Goal: Task Accomplishment & Management: Manage account settings

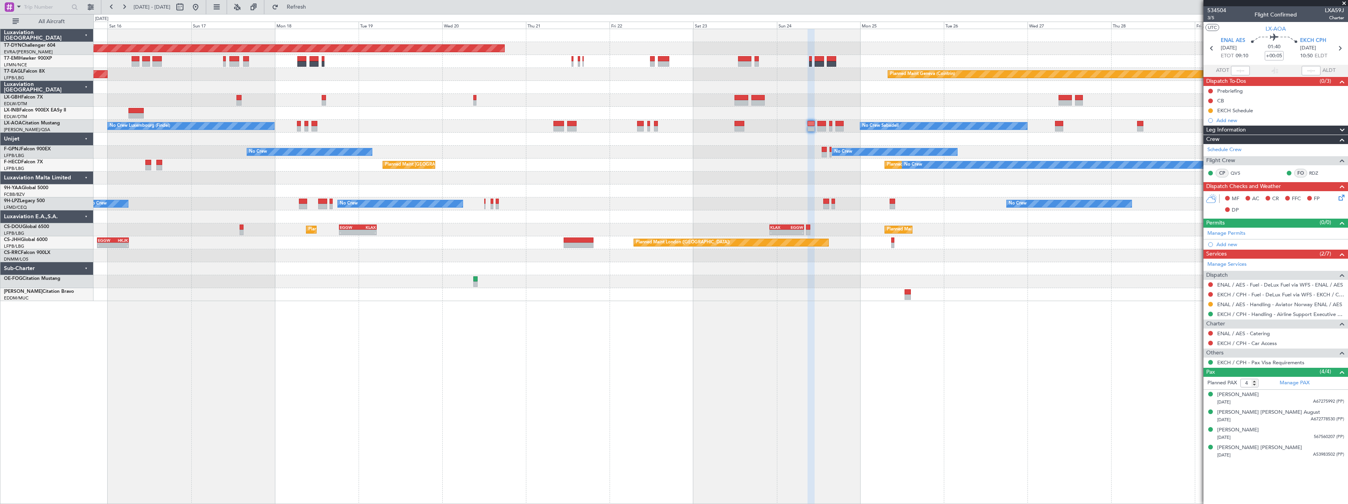
click at [656, 128] on div "Planned Maint [GEOGRAPHIC_DATA]-[GEOGRAPHIC_DATA] Planned Maint Geneva ([GEOGRA…" at bounding box center [720, 165] width 1254 height 272
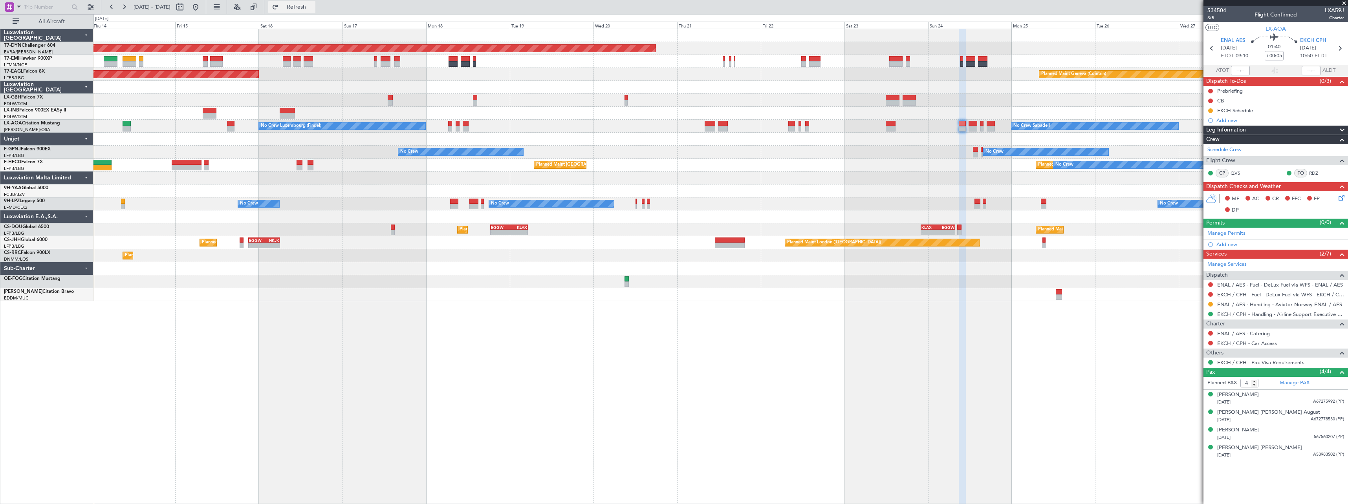
click at [313, 10] on span "Refresh" at bounding box center [296, 6] width 33 height 5
click at [541, 286] on div at bounding box center [720, 281] width 1254 height 13
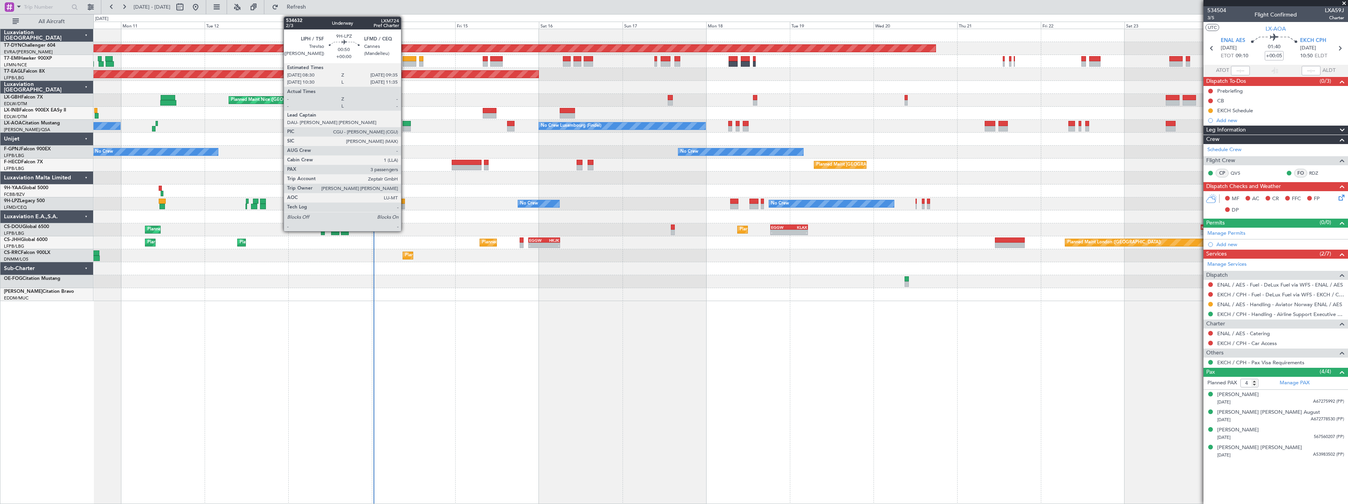
click at [405, 200] on div at bounding box center [403, 201] width 4 height 5
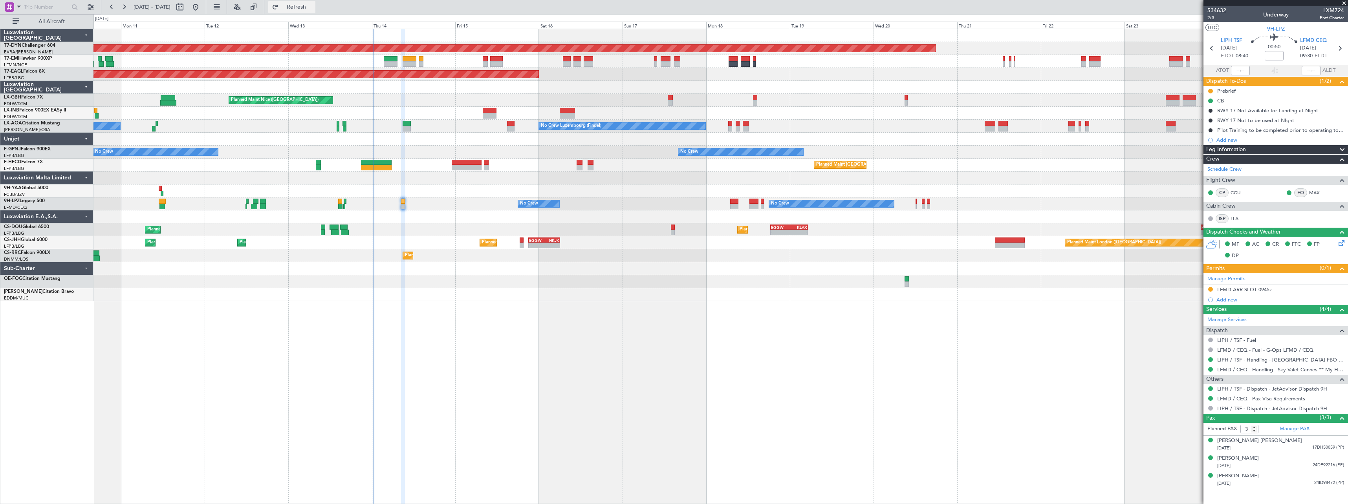
click at [315, 12] on button "Refresh" at bounding box center [291, 7] width 47 height 13
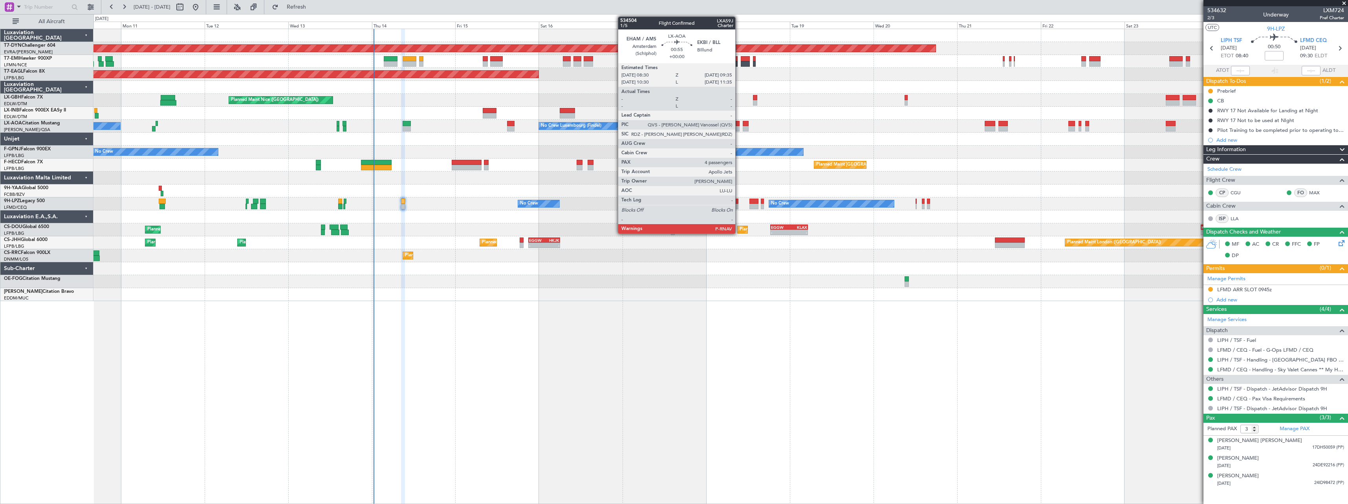
click at [739, 128] on div at bounding box center [738, 128] width 4 height 5
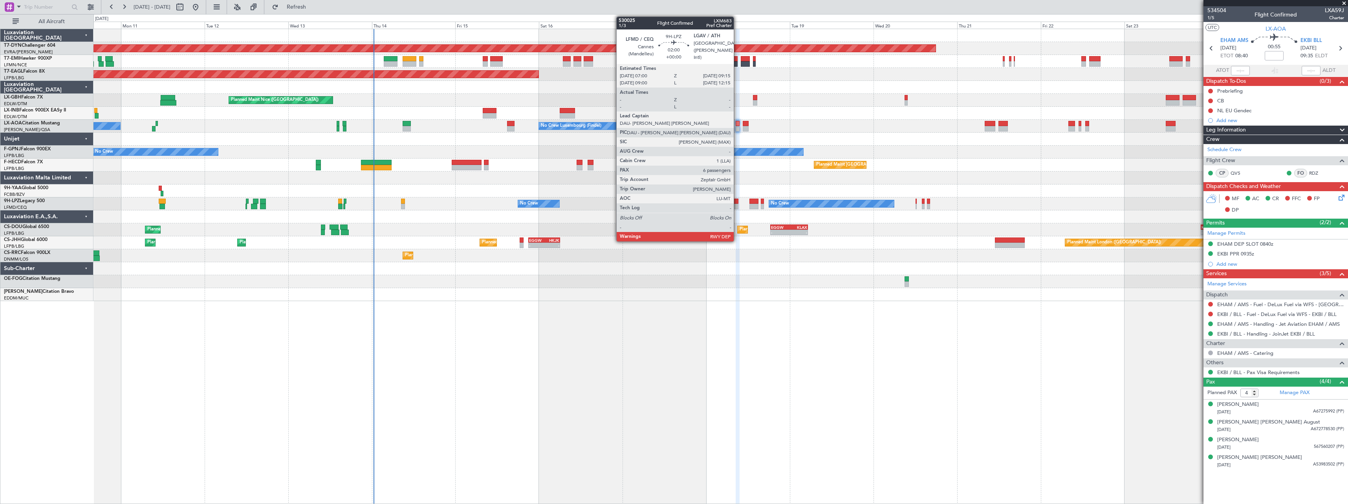
click at [735, 204] on div at bounding box center [734, 206] width 8 height 5
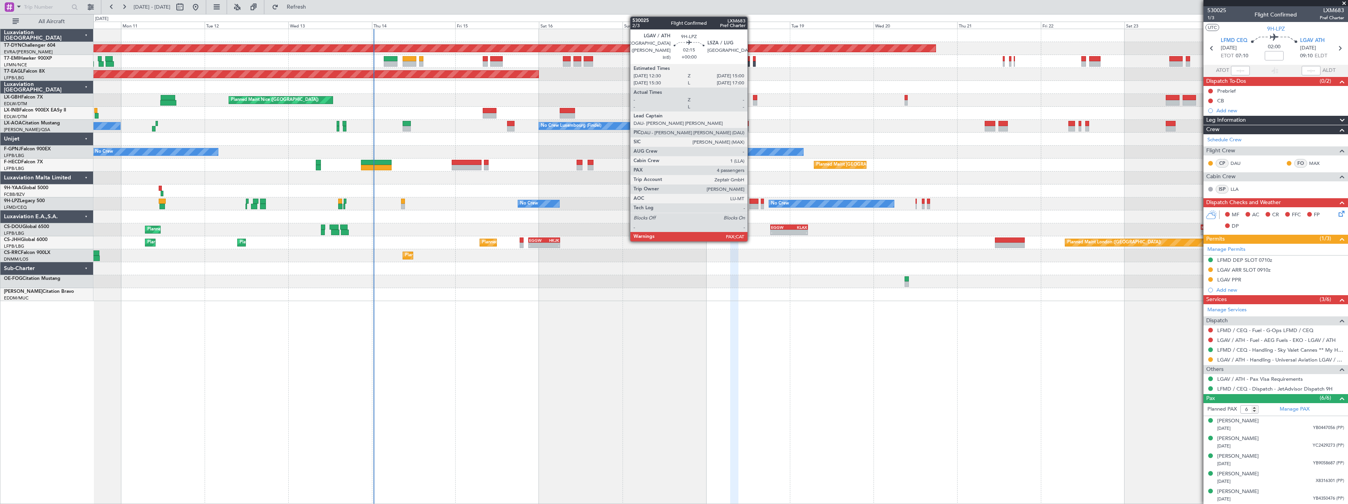
click at [751, 203] on div at bounding box center [753, 201] width 9 height 5
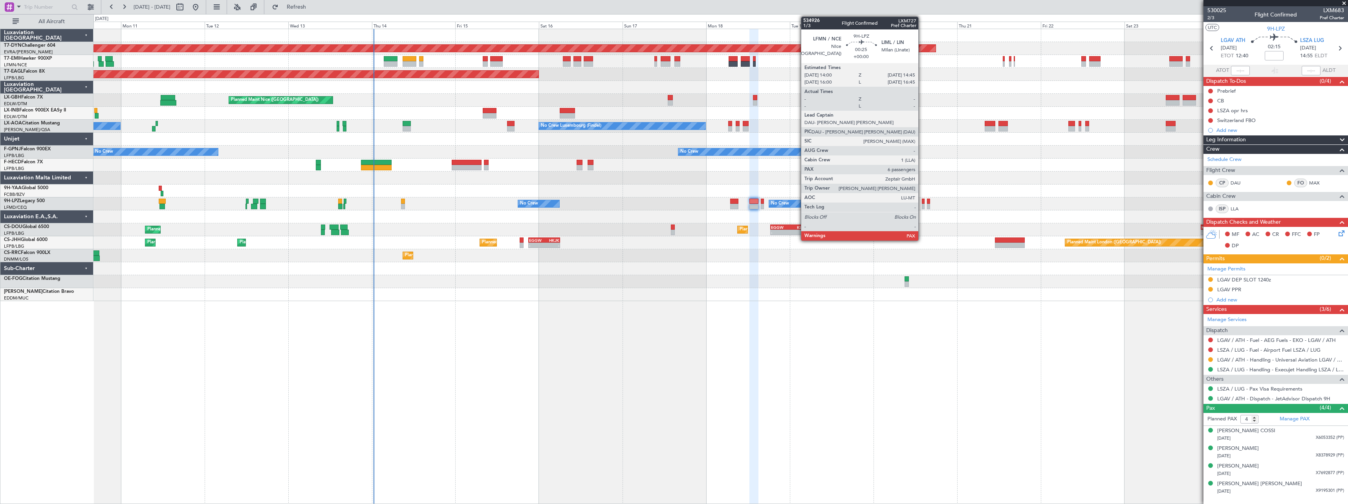
click at [922, 205] on div at bounding box center [923, 206] width 3 height 5
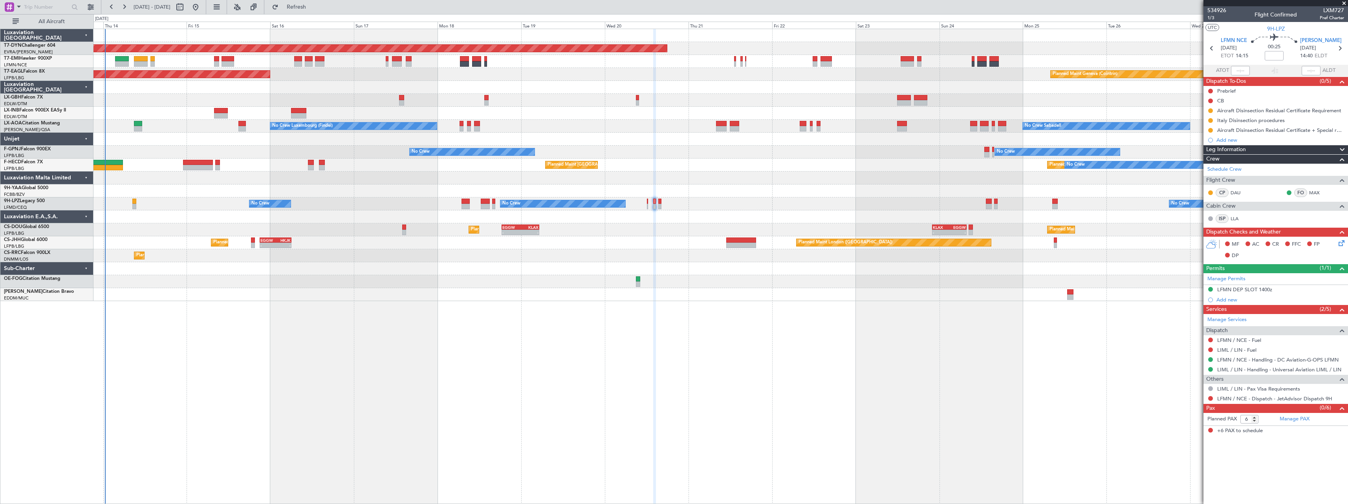
click at [779, 337] on div "Planned Maint [GEOGRAPHIC_DATA]-[GEOGRAPHIC_DATA] Planned Maint [US_STATE] ([GE…" at bounding box center [720, 267] width 1255 height 476
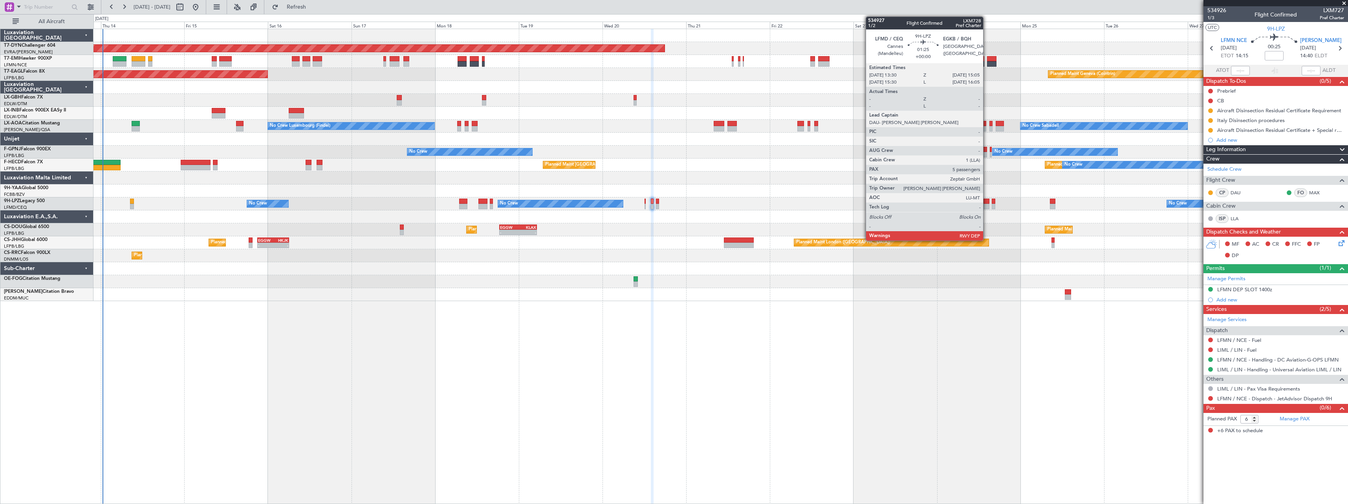
click at [987, 205] on div at bounding box center [987, 206] width 6 height 5
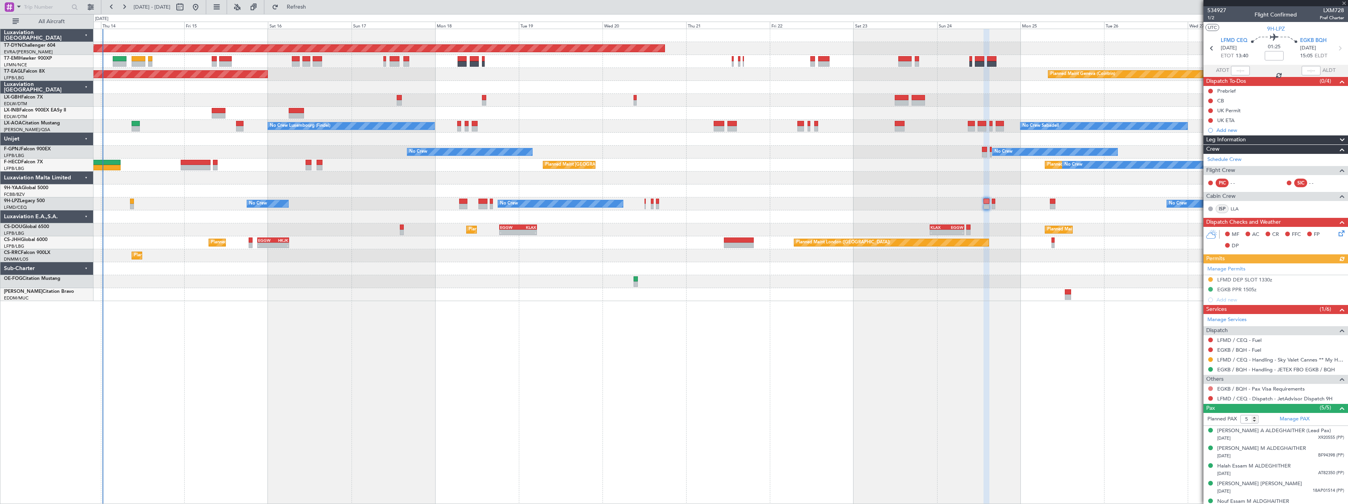
click at [1209, 389] on button at bounding box center [1210, 389] width 5 height 5
click at [1176, 436] on span "Requested" at bounding box center [1188, 435] width 25 height 8
click at [1211, 120] on button at bounding box center [1210, 120] width 5 height 5
click at [1204, 144] on span "In Progress" at bounding box center [1214, 143] width 27 height 8
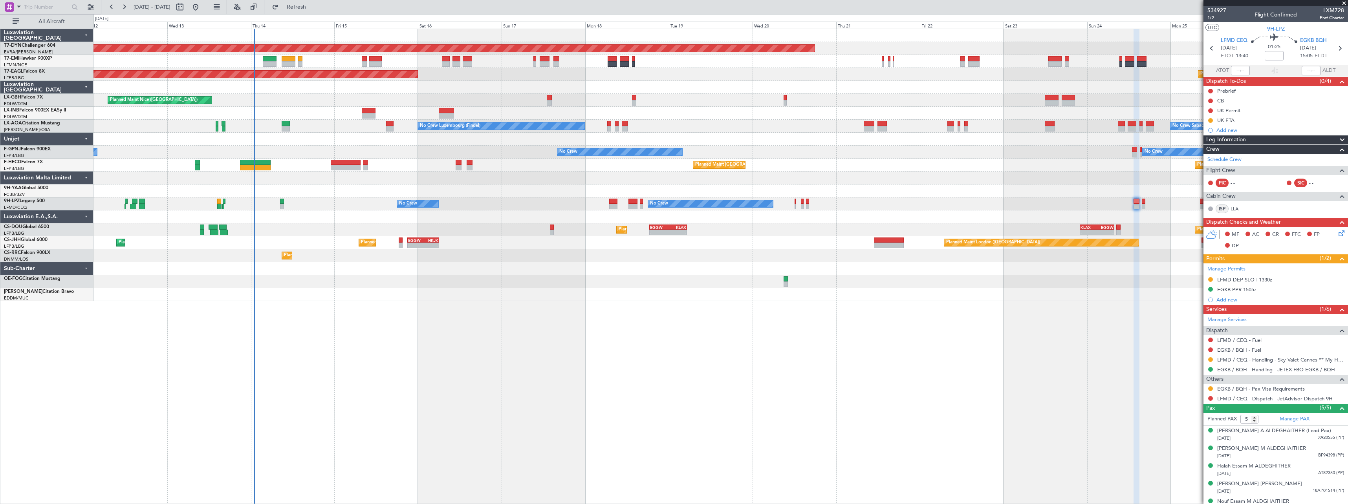
click at [407, 275] on div "Planned Maint [GEOGRAPHIC_DATA]-[GEOGRAPHIC_DATA] Planned Maint [US_STATE] ([GE…" at bounding box center [720, 165] width 1254 height 272
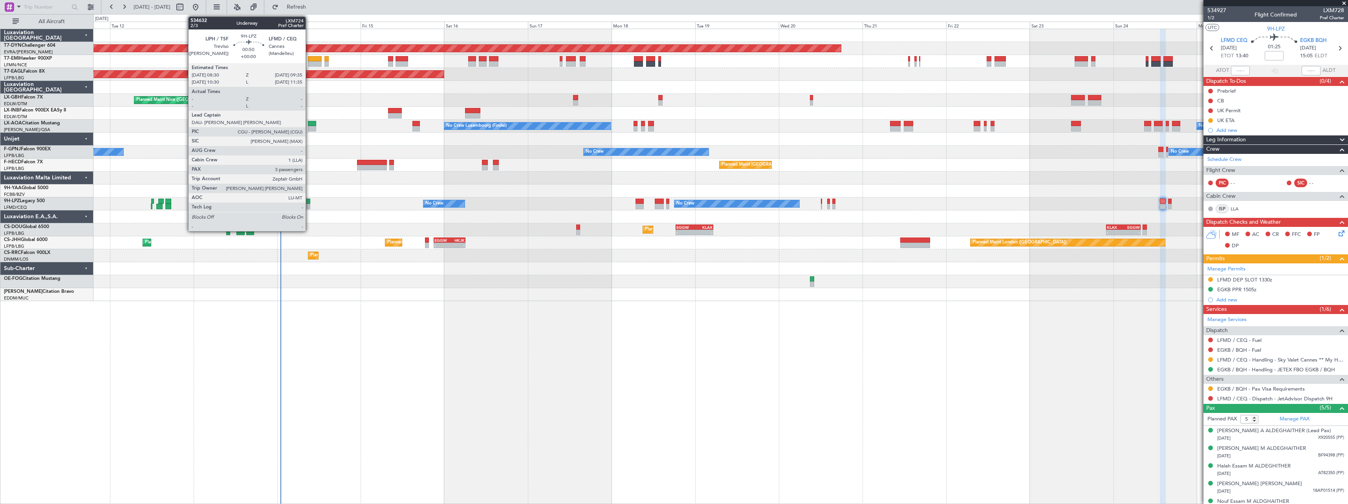
click at [309, 203] on div at bounding box center [308, 201] width 4 height 5
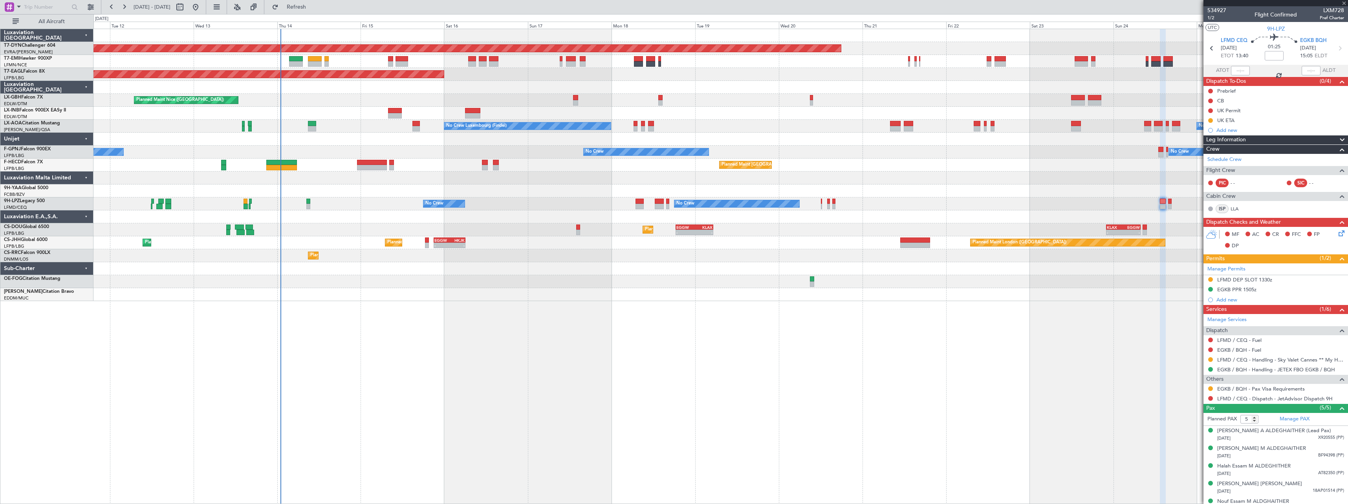
type input "3"
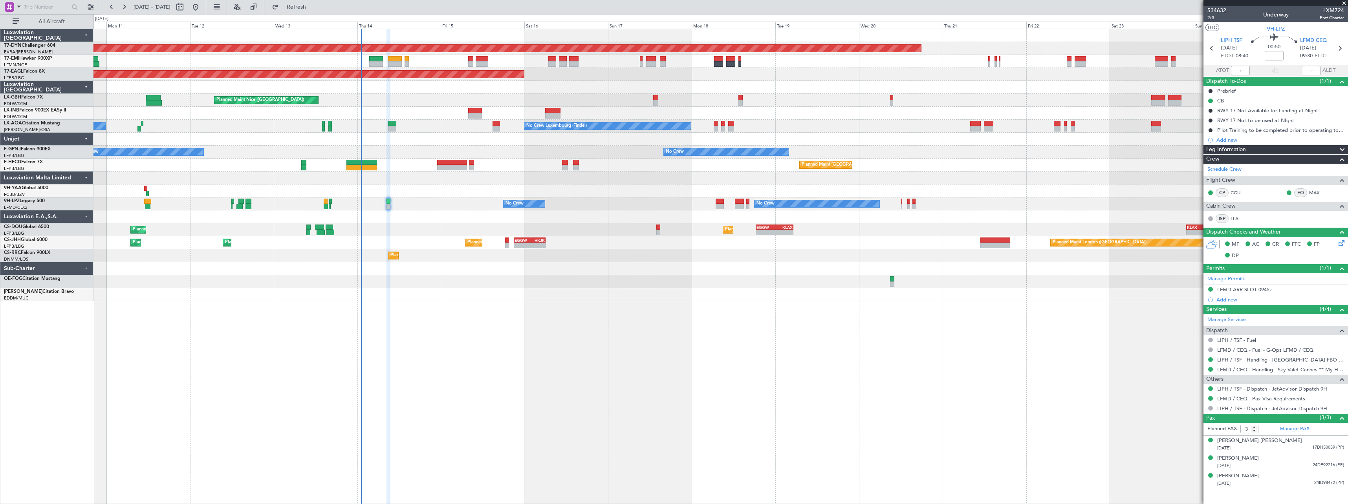
click at [442, 289] on div "Planned Maint [GEOGRAPHIC_DATA]-[GEOGRAPHIC_DATA] Planned Maint [US_STATE] ([GE…" at bounding box center [720, 165] width 1254 height 272
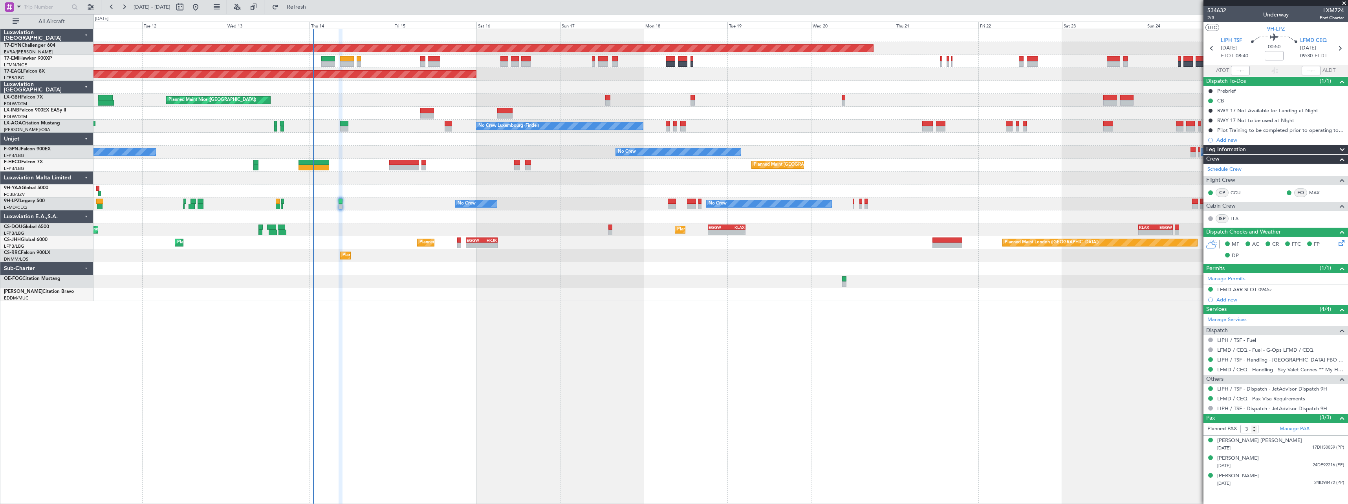
click at [416, 206] on div "No Crew No Crew No Crew No Crew" at bounding box center [720, 204] width 1254 height 13
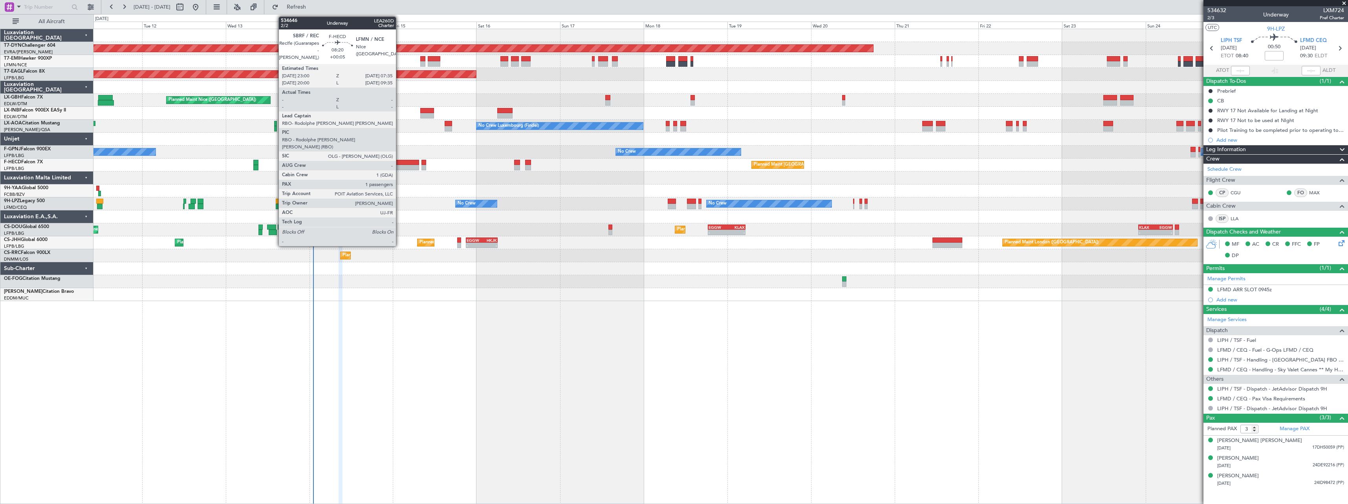
click at [399, 161] on div at bounding box center [404, 162] width 30 height 5
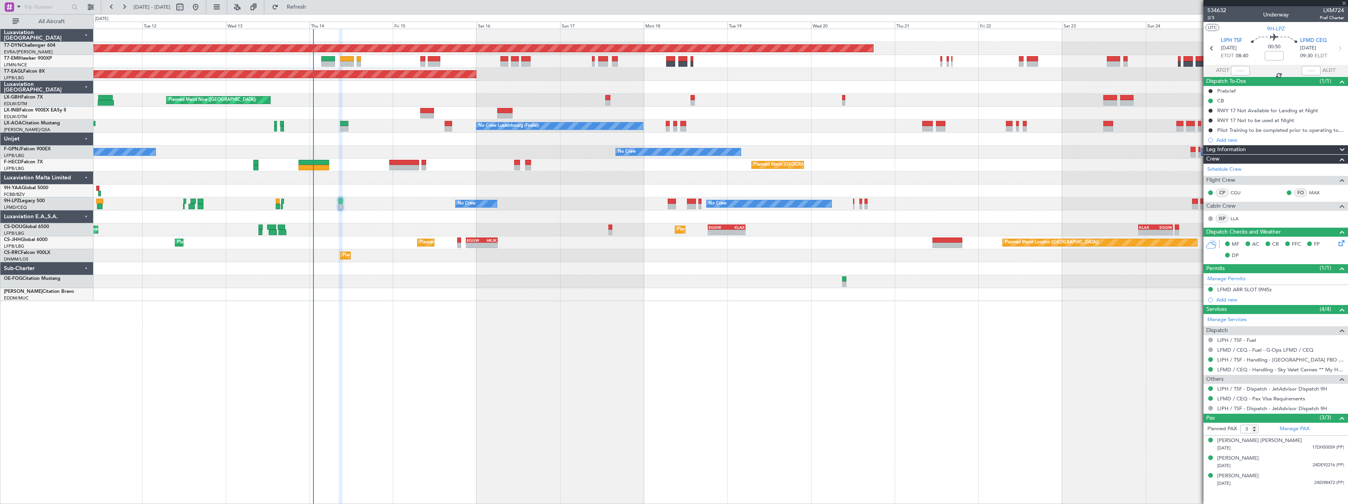
type input "+00:05"
type input "1"
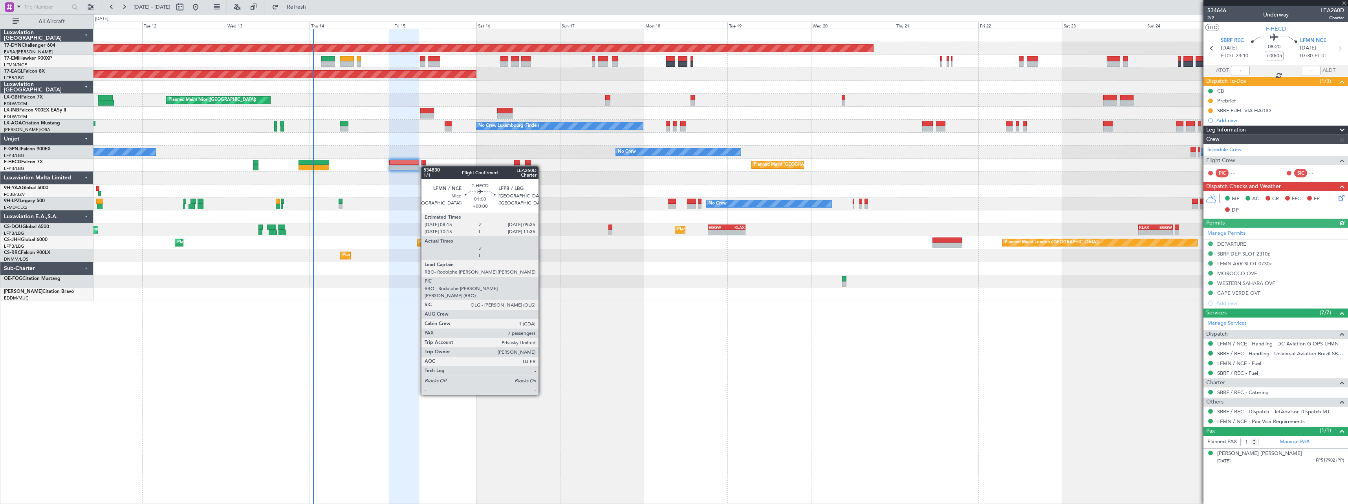
click at [425, 166] on div at bounding box center [423, 167] width 5 height 5
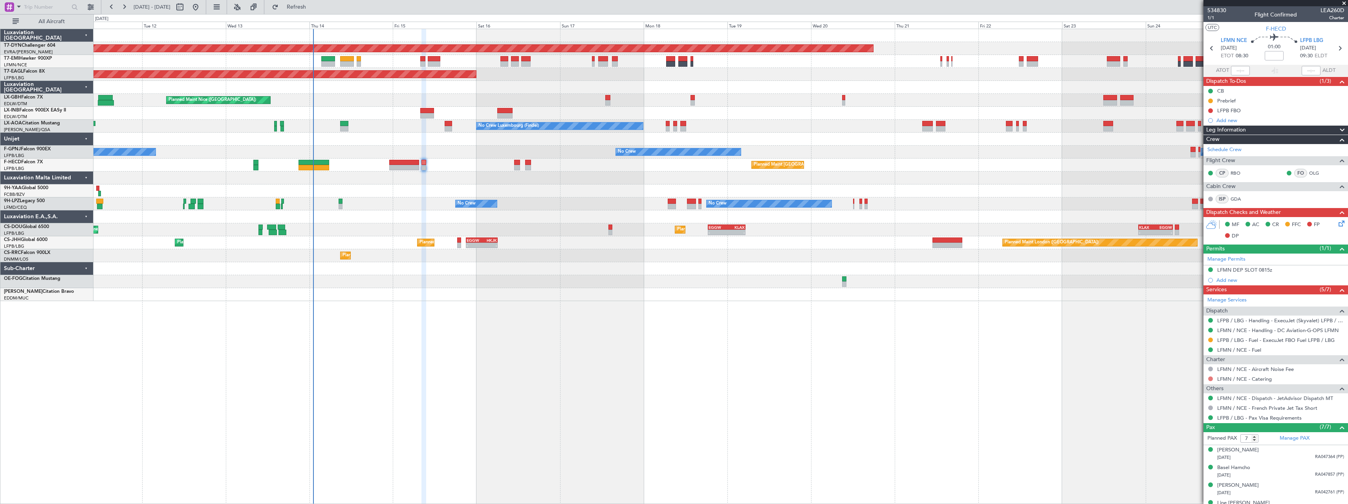
click at [1211, 377] on button at bounding box center [1210, 379] width 5 height 5
click at [1182, 422] on span "Requested" at bounding box center [1188, 425] width 25 height 8
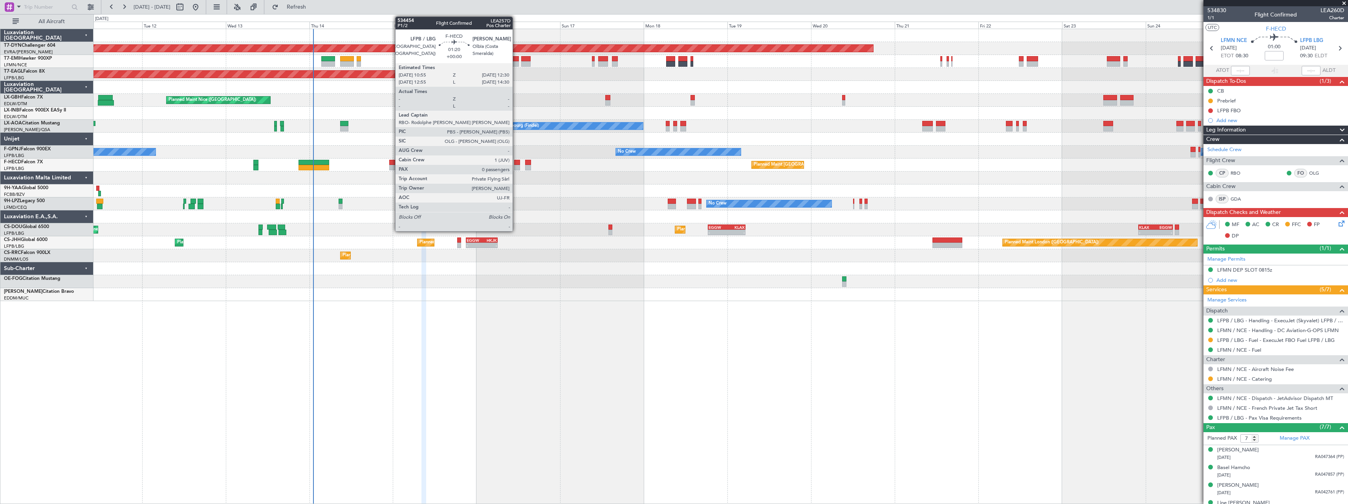
click at [516, 166] on div at bounding box center [517, 167] width 6 height 5
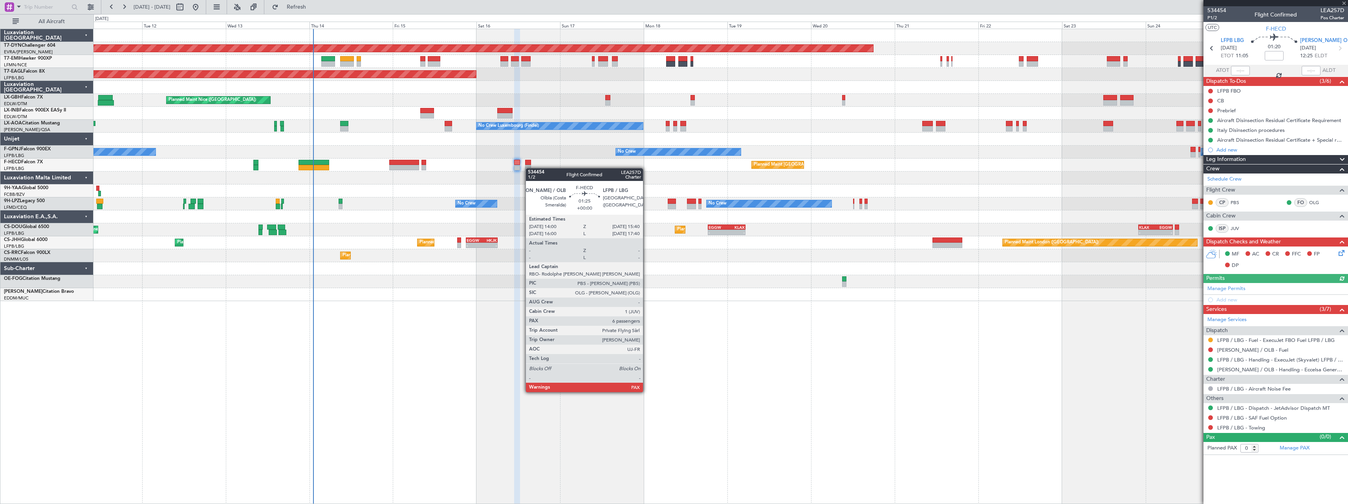
click at [530, 168] on div at bounding box center [528, 167] width 6 height 5
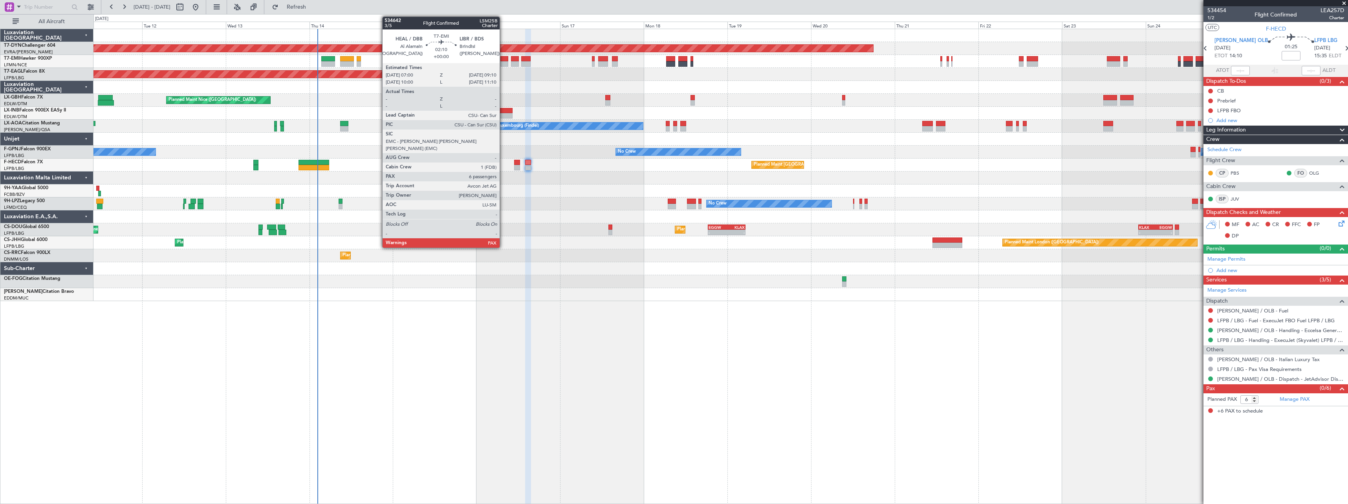
click at [503, 64] on div at bounding box center [504, 63] width 8 height 5
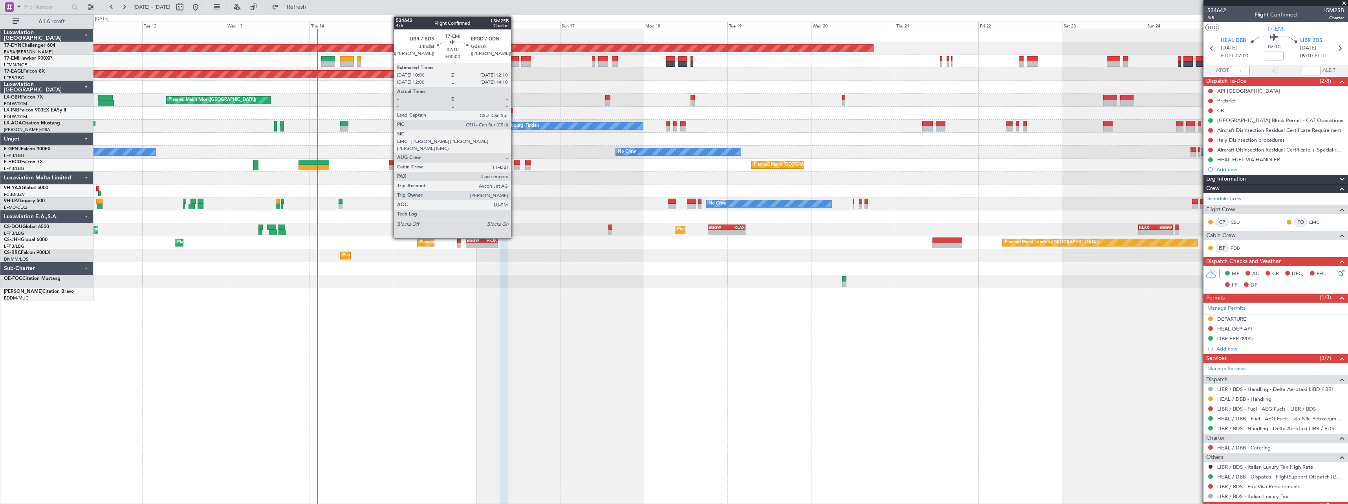
click at [515, 64] on div at bounding box center [515, 63] width 8 height 5
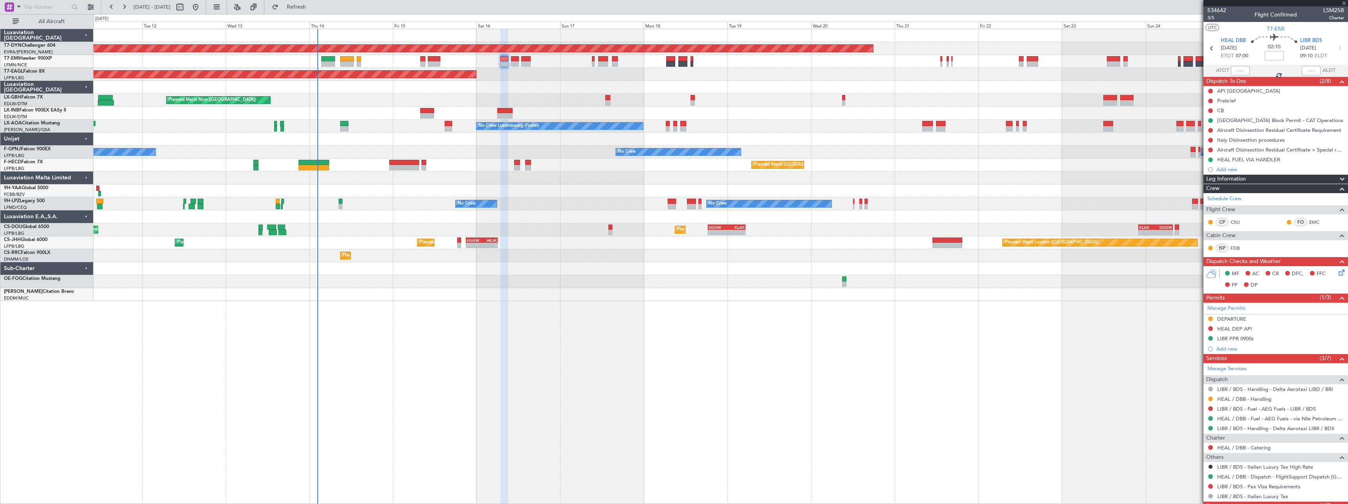
type input "4"
